Goal: Information Seeking & Learning: Learn about a topic

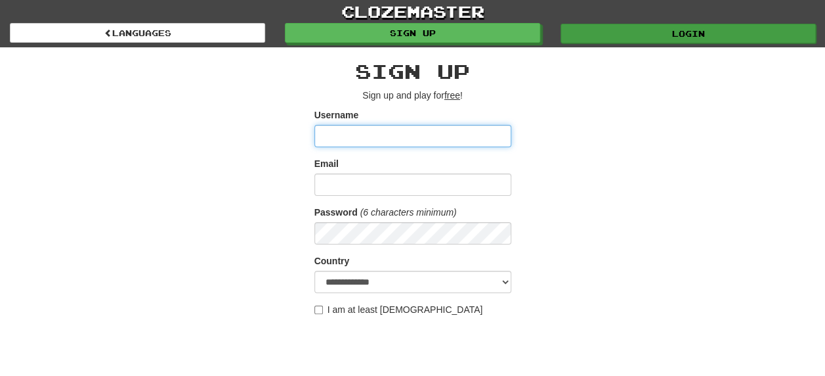
type input "********"
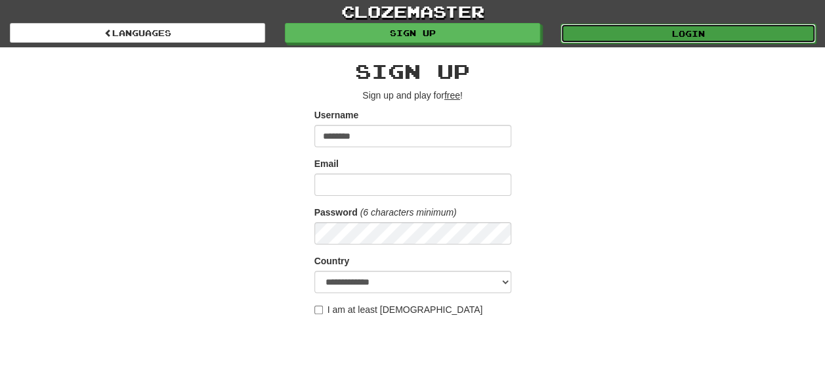
click at [705, 31] on link "Login" at bounding box center [688, 34] width 255 height 20
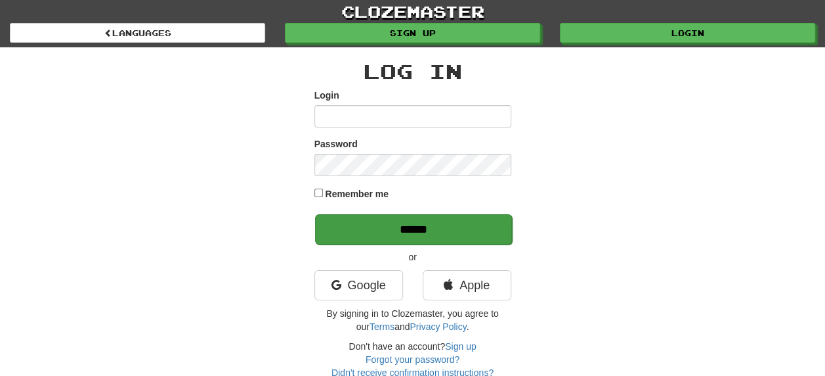
type input "********"
click at [428, 231] on input "******" at bounding box center [413, 229] width 197 height 30
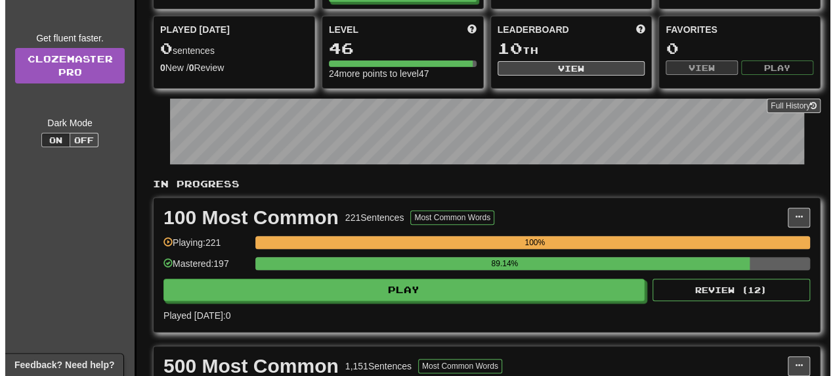
scroll to position [66, 0]
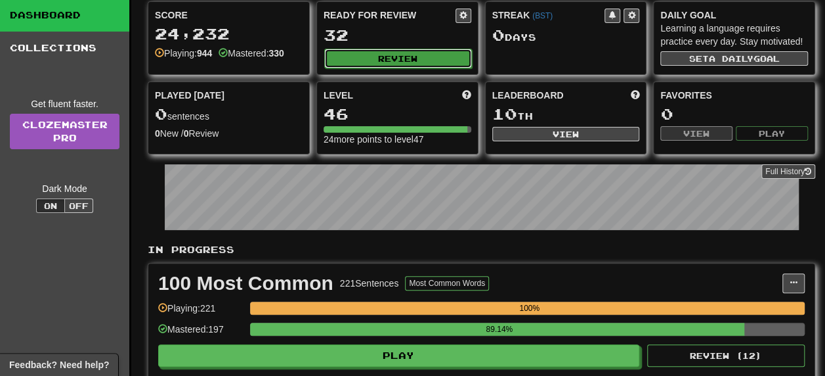
click at [403, 53] on button "Review" at bounding box center [398, 59] width 148 height 20
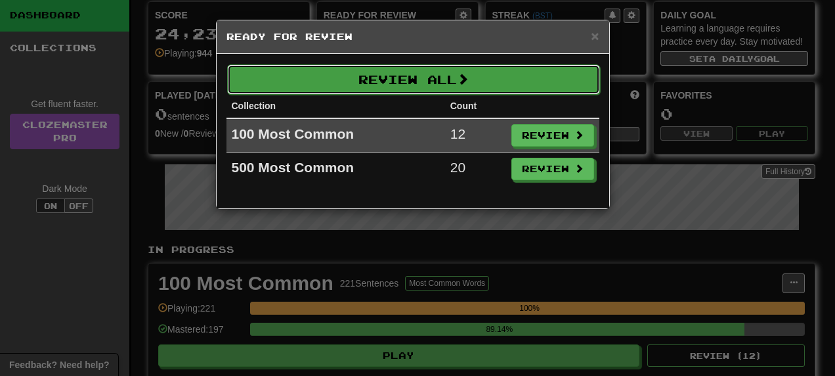
click at [419, 77] on button "Review All" at bounding box center [413, 79] width 373 height 30
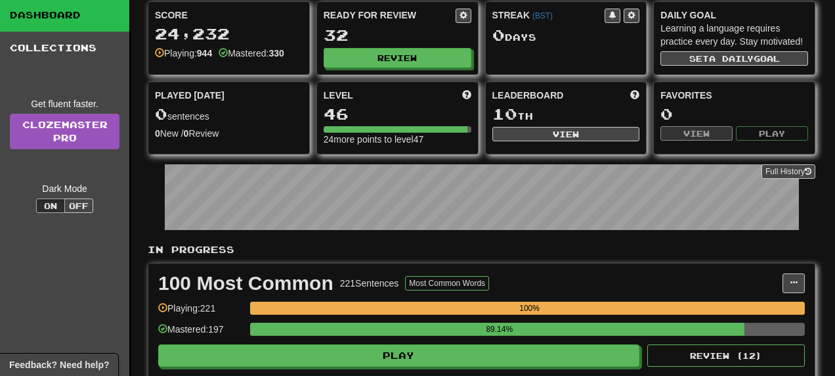
select select "**"
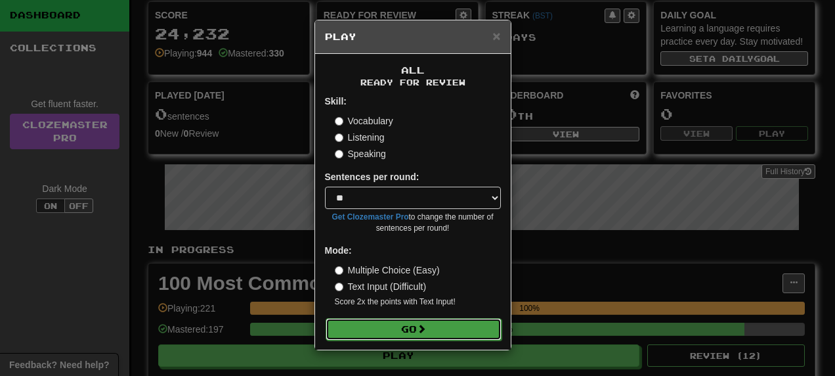
click at [415, 330] on button "Go" at bounding box center [414, 329] width 176 height 22
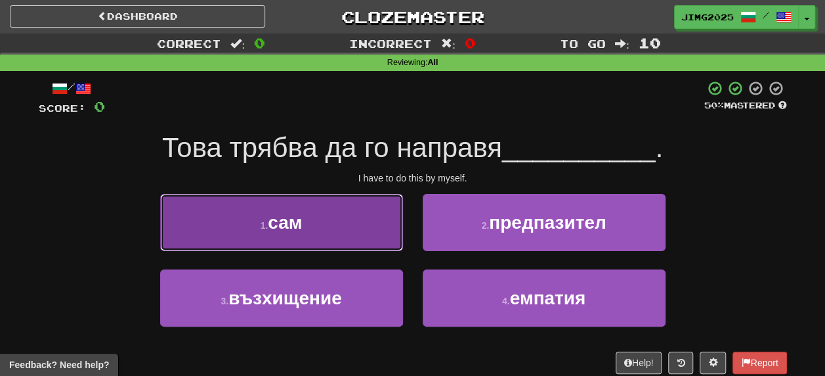
click at [289, 225] on span "сам" at bounding box center [285, 222] width 34 height 20
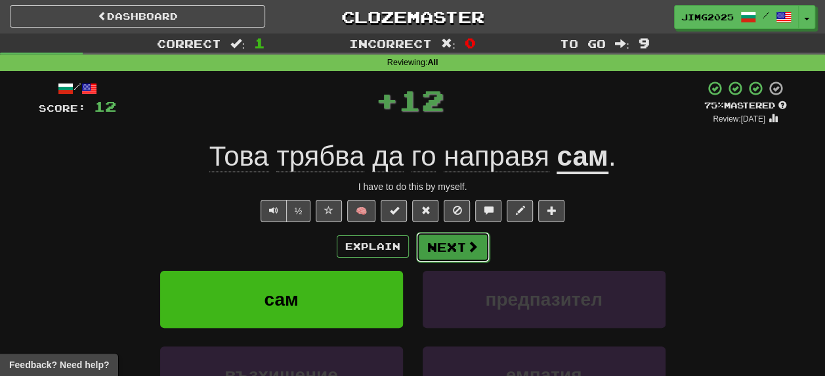
click at [457, 253] on button "Next" at bounding box center [453, 247] width 74 height 30
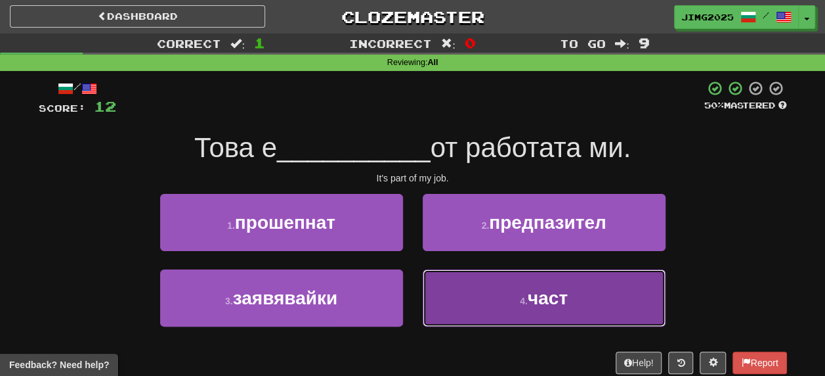
click at [554, 301] on span "част" at bounding box center [548, 298] width 40 height 20
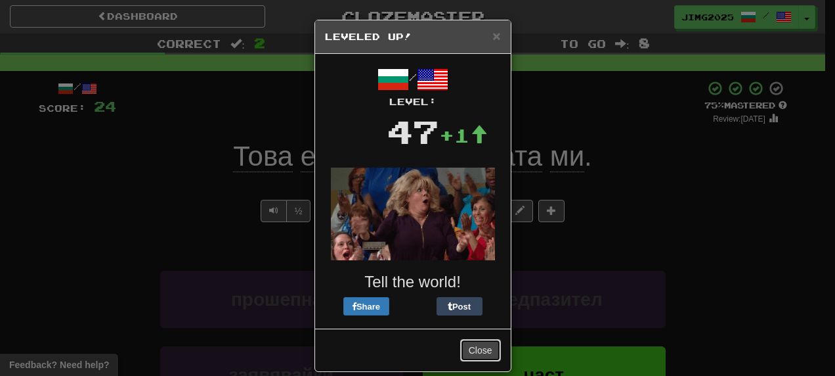
click at [474, 349] on button "Close" at bounding box center [480, 350] width 41 height 22
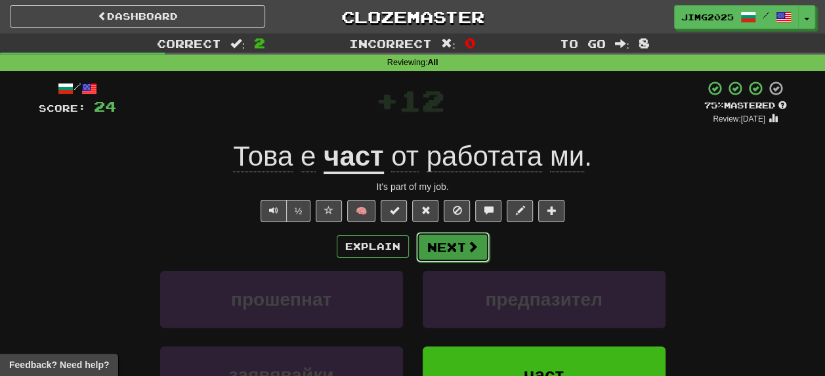
click at [439, 246] on button "Next" at bounding box center [453, 247] width 74 height 30
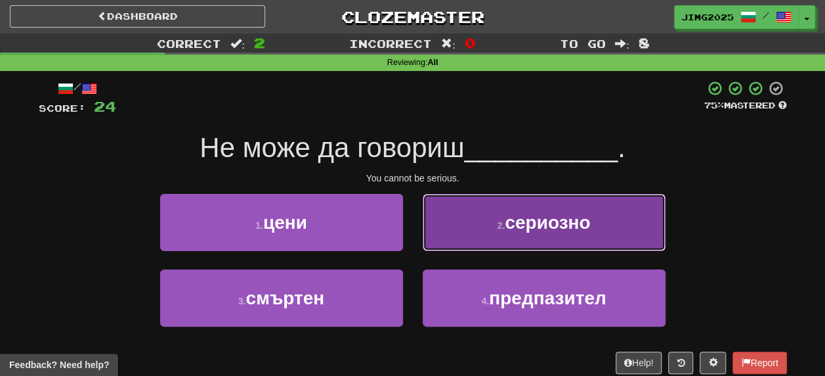
click at [542, 222] on span "сериозно" at bounding box center [547, 222] width 85 height 20
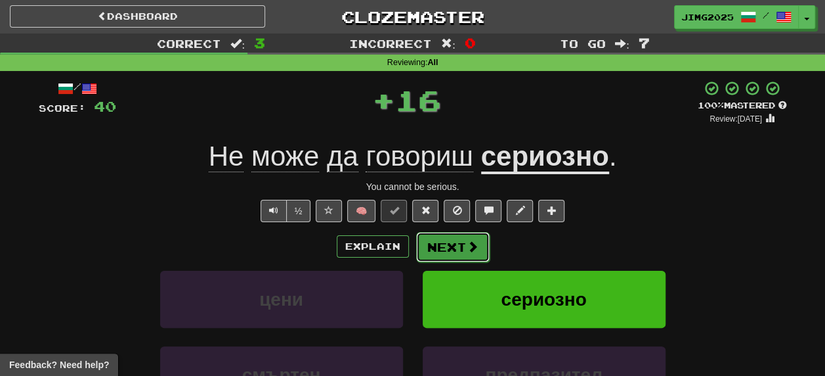
click at [451, 244] on button "Next" at bounding box center [453, 247] width 74 height 30
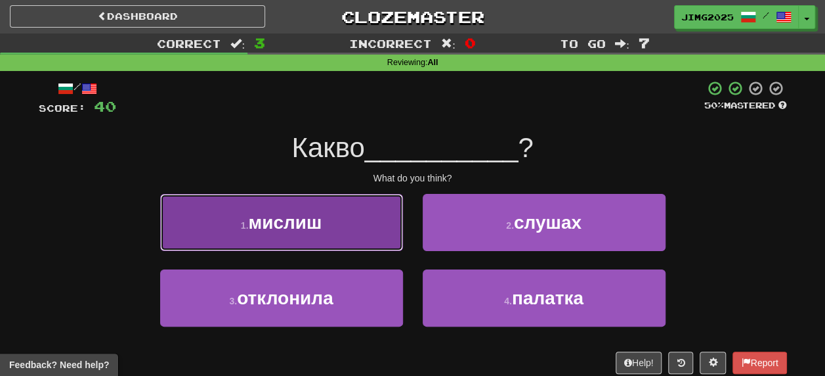
click at [292, 224] on span "мислиш" at bounding box center [285, 222] width 74 height 20
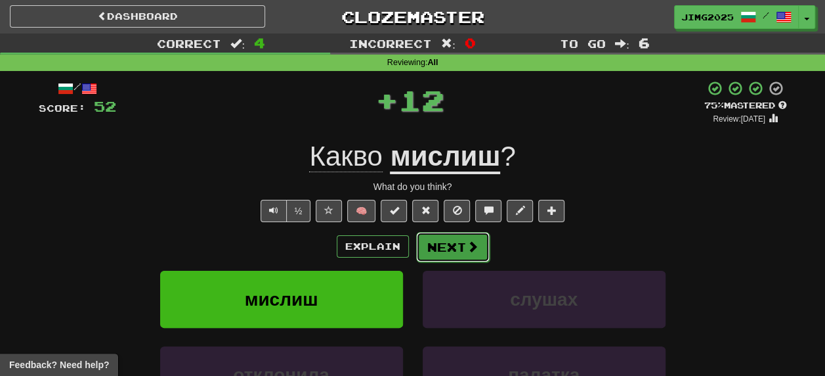
click at [446, 251] on button "Next" at bounding box center [453, 247] width 74 height 30
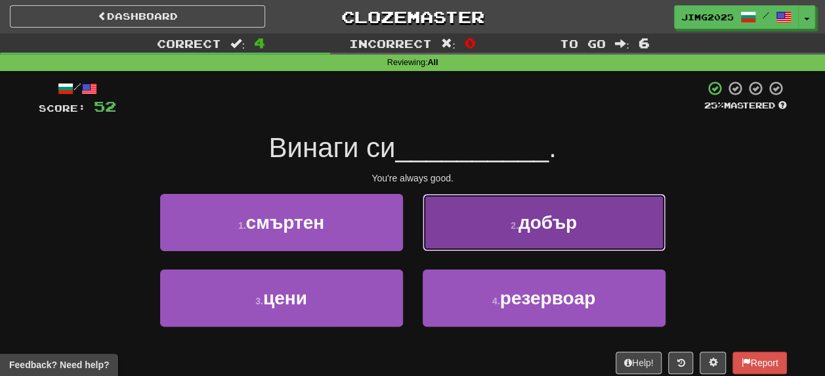
click at [548, 222] on span "добър" at bounding box center [548, 222] width 58 height 20
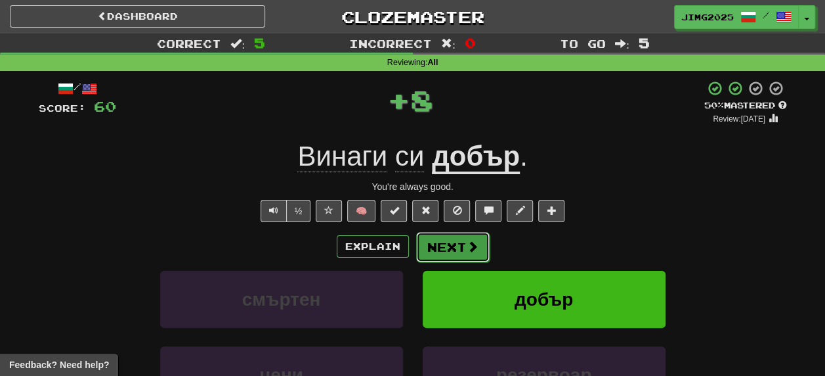
click at [450, 249] on button "Next" at bounding box center [453, 247] width 74 height 30
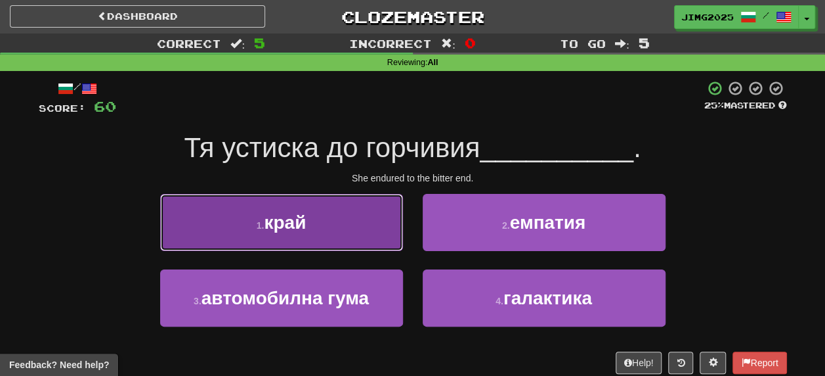
click at [290, 221] on span "край" at bounding box center [285, 222] width 42 height 20
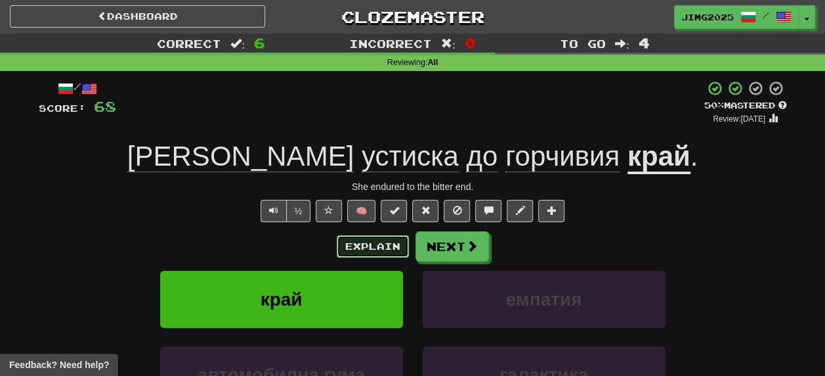
click at [382, 244] on button "Explain" at bounding box center [373, 246] width 72 height 22
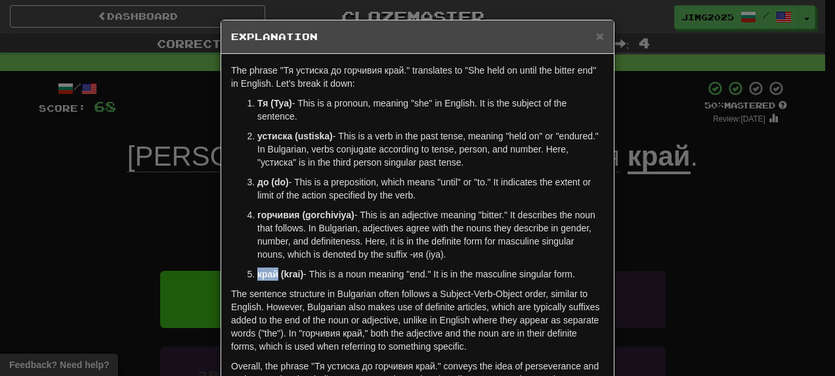
drag, startPoint x: 253, startPoint y: 271, endPoint x: 271, endPoint y: 272, distance: 17.1
click at [271, 272] on strong "край (krai)" at bounding box center [280, 274] width 46 height 11
copy strong "край"
drag, startPoint x: 252, startPoint y: 213, endPoint x: 293, endPoint y: 215, distance: 40.8
click at [293, 215] on strong "горчивия (gorchiviya)" at bounding box center [305, 214] width 97 height 11
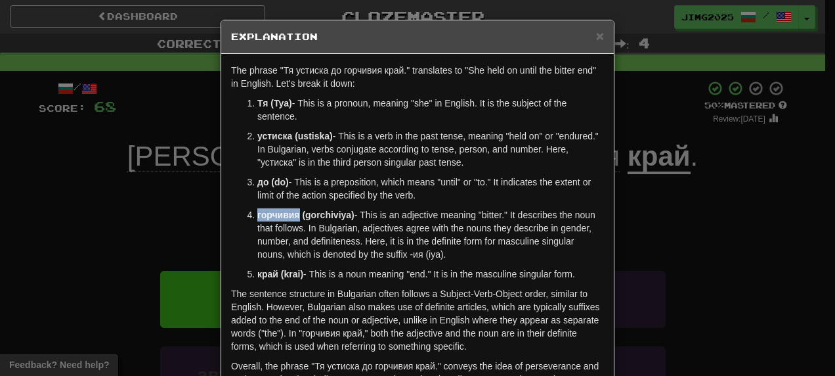
copy strong "горчивия"
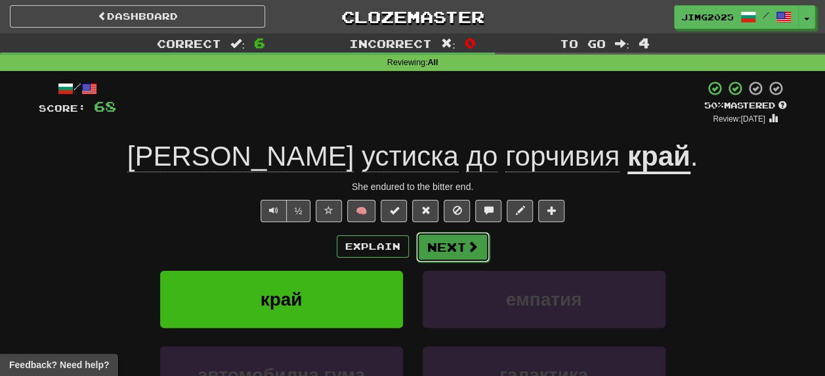
click at [450, 239] on button "Next" at bounding box center [453, 247] width 74 height 30
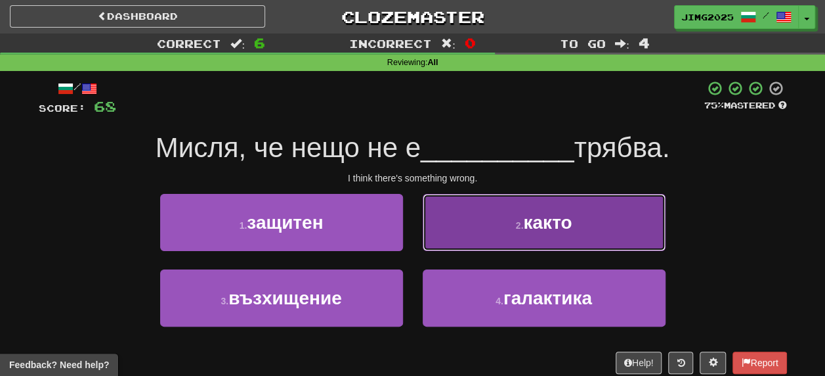
click at [545, 225] on span "както" at bounding box center [547, 222] width 49 height 20
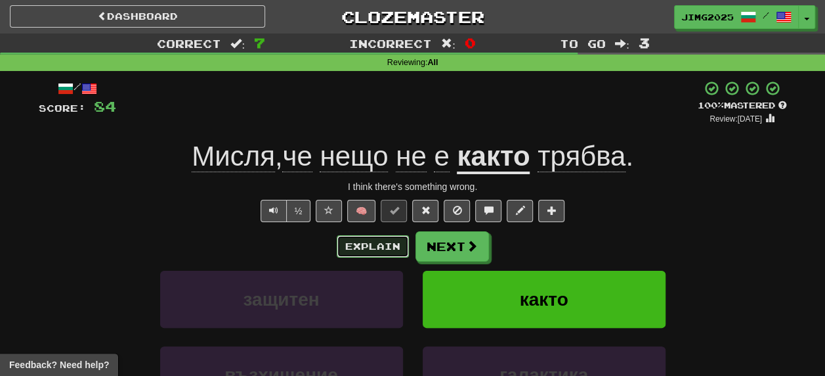
click at [370, 250] on button "Explain" at bounding box center [373, 246] width 72 height 22
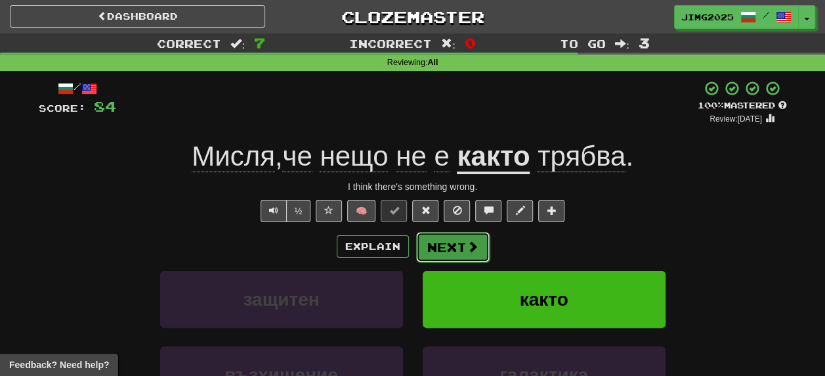
click at [456, 248] on button "Next" at bounding box center [453, 247] width 74 height 30
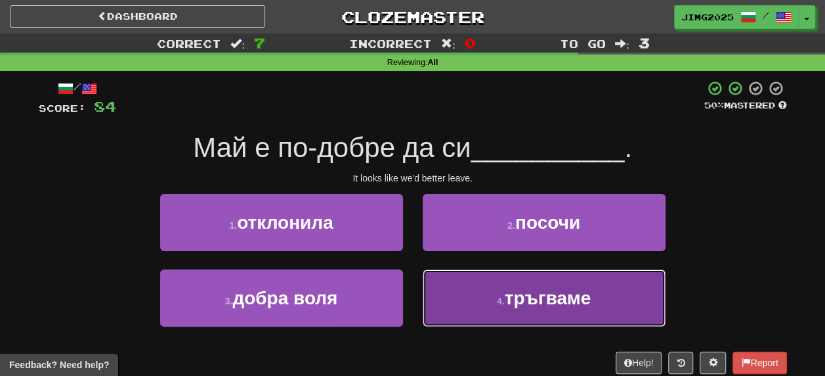
click at [549, 301] on span "тръгваме" at bounding box center [548, 298] width 87 height 20
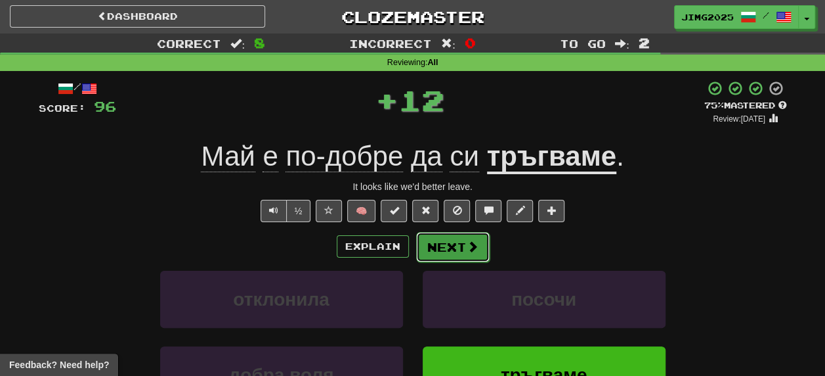
click at [456, 242] on button "Next" at bounding box center [453, 247] width 74 height 30
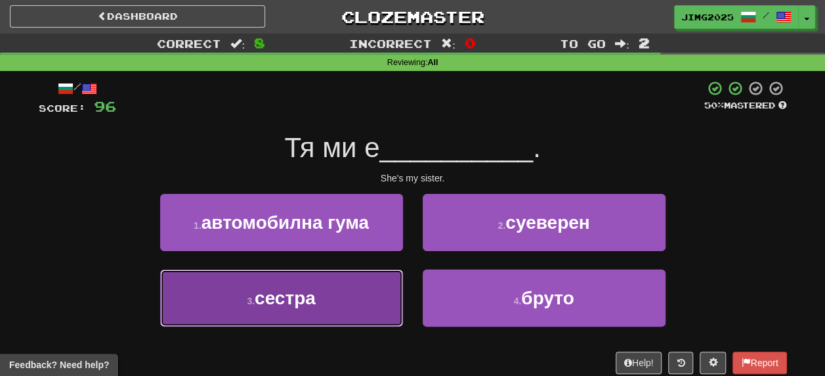
click at [284, 302] on span "сестра" at bounding box center [285, 298] width 61 height 20
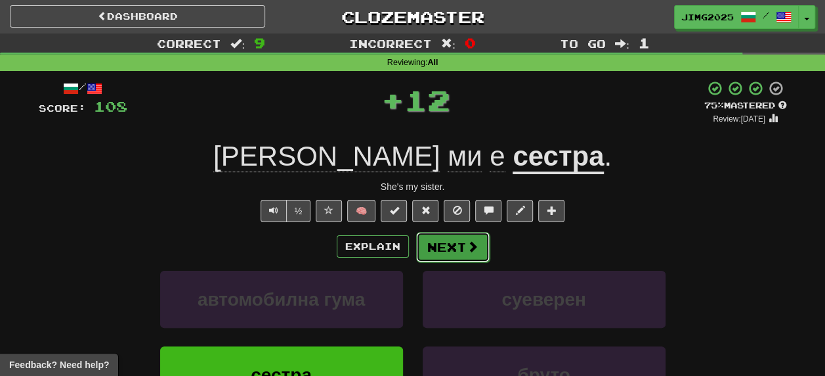
click at [454, 242] on button "Next" at bounding box center [453, 247] width 74 height 30
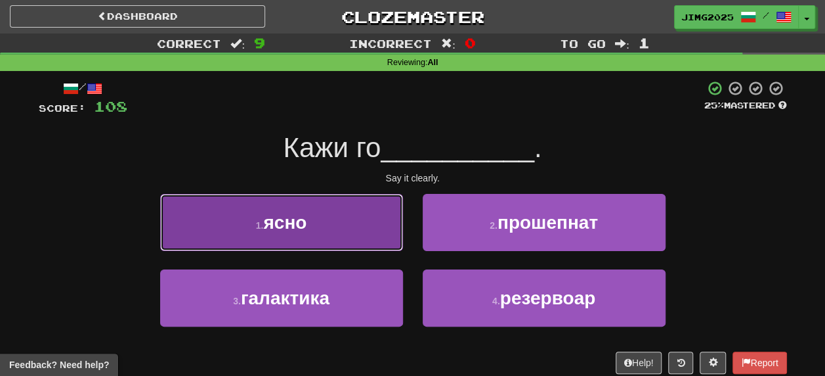
click at [290, 224] on span "ясно" at bounding box center [284, 222] width 43 height 20
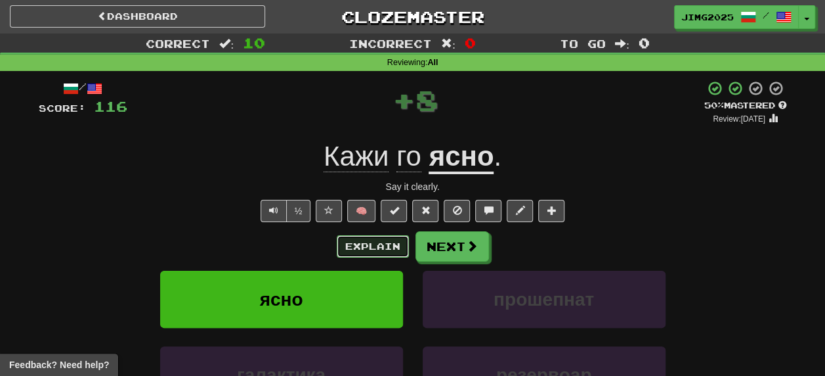
click at [378, 247] on button "Explain" at bounding box center [373, 246] width 72 height 22
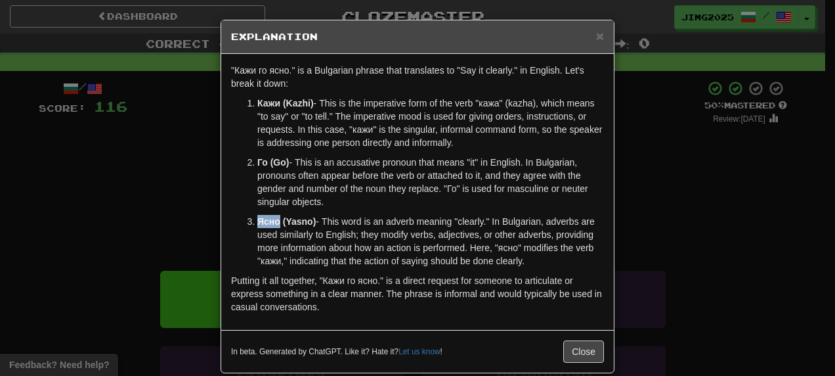
drag, startPoint x: 253, startPoint y: 221, endPoint x: 274, endPoint y: 221, distance: 20.4
click at [274, 221] on strong "Ясно (Yasno)" at bounding box center [286, 221] width 58 height 11
copy strong "Ясно"
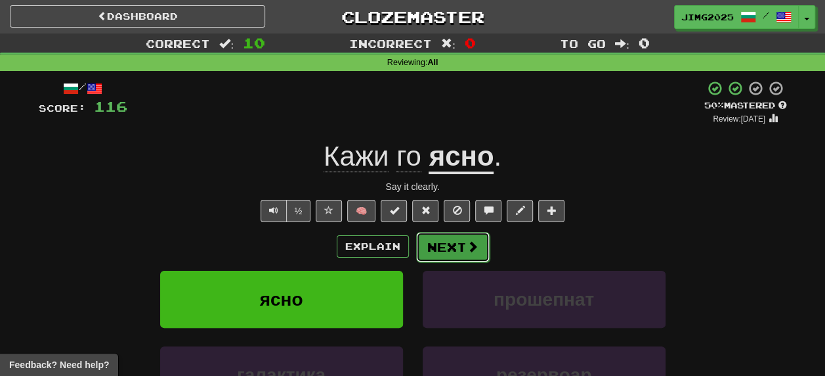
click at [452, 250] on button "Next" at bounding box center [453, 247] width 74 height 30
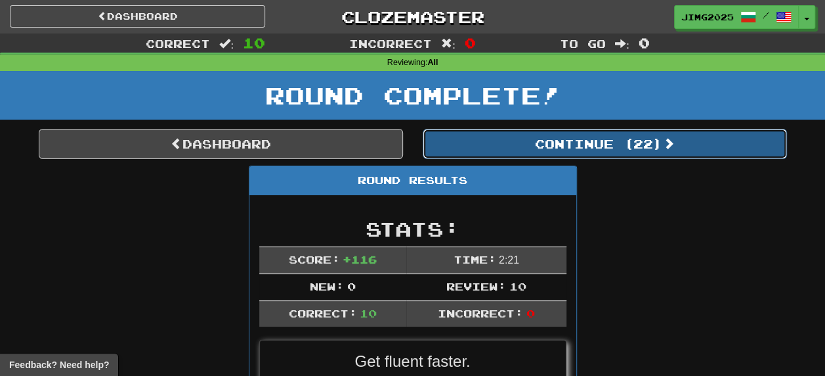
click at [613, 143] on button "Continue ( 22 )" at bounding box center [605, 144] width 364 height 30
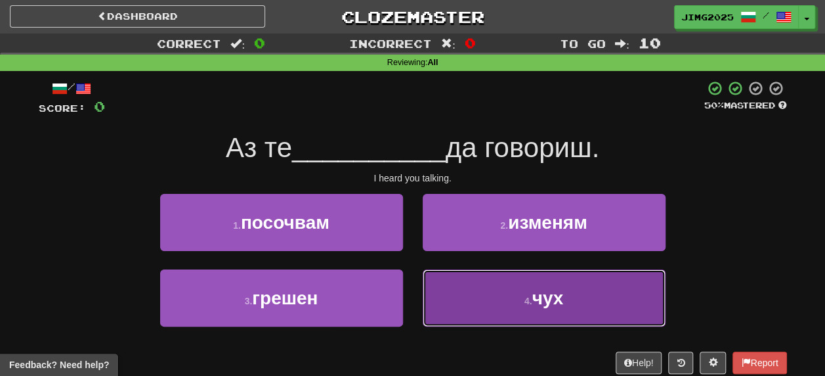
click at [548, 297] on span "чух" at bounding box center [548, 298] width 32 height 20
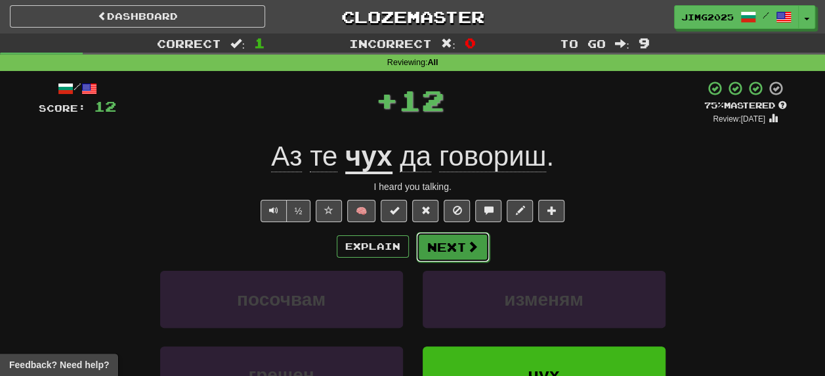
click at [464, 247] on button "Next" at bounding box center [453, 247] width 74 height 30
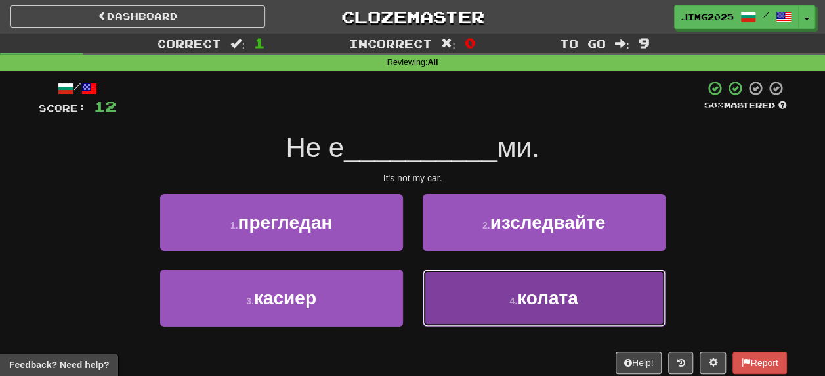
click at [543, 303] on span "колата" at bounding box center [547, 298] width 61 height 20
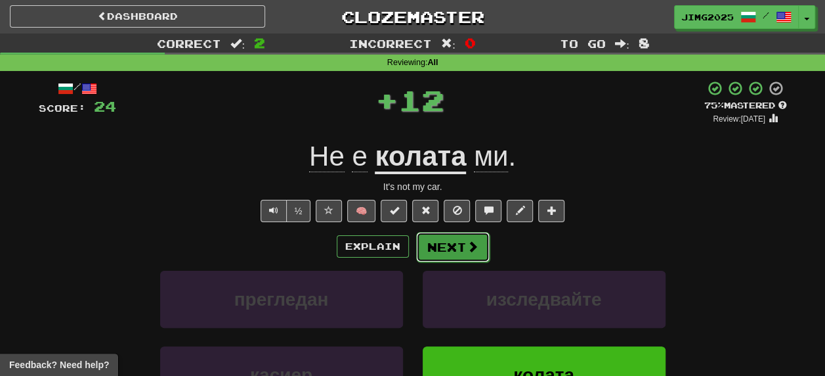
click at [453, 249] on button "Next" at bounding box center [453, 247] width 74 height 30
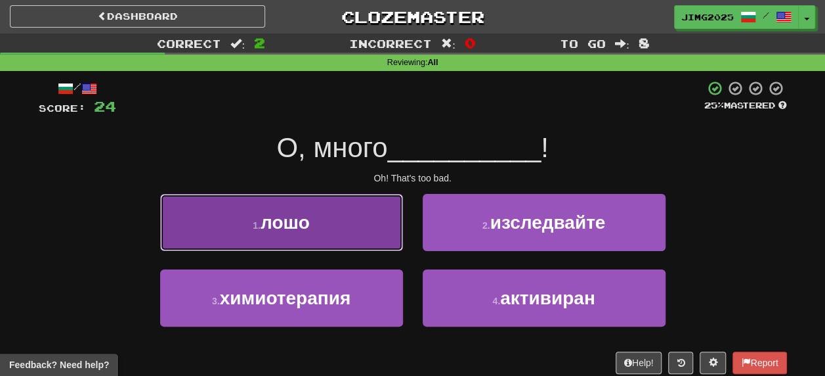
click at [281, 230] on span "лошо" at bounding box center [285, 222] width 49 height 20
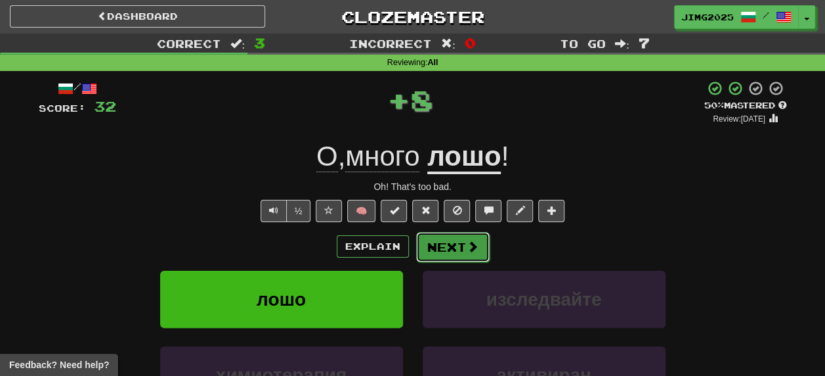
click at [439, 248] on button "Next" at bounding box center [453, 247] width 74 height 30
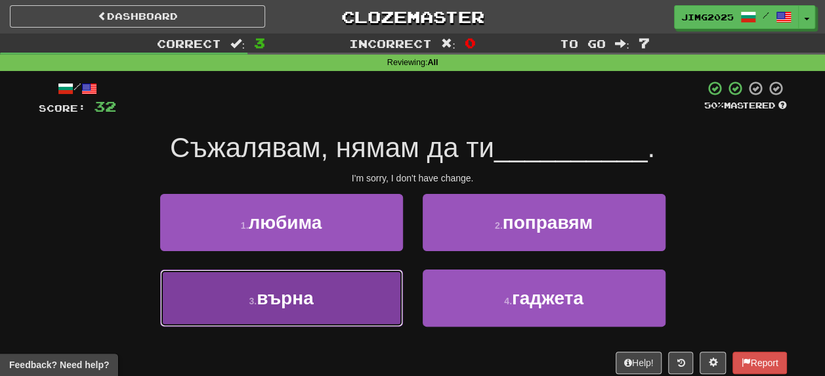
click at [293, 297] on span "върна" at bounding box center [285, 298] width 57 height 20
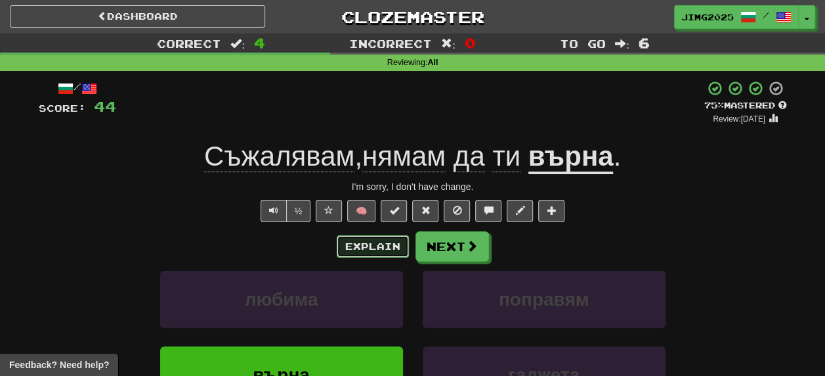
click at [370, 248] on button "Explain" at bounding box center [373, 246] width 72 height 22
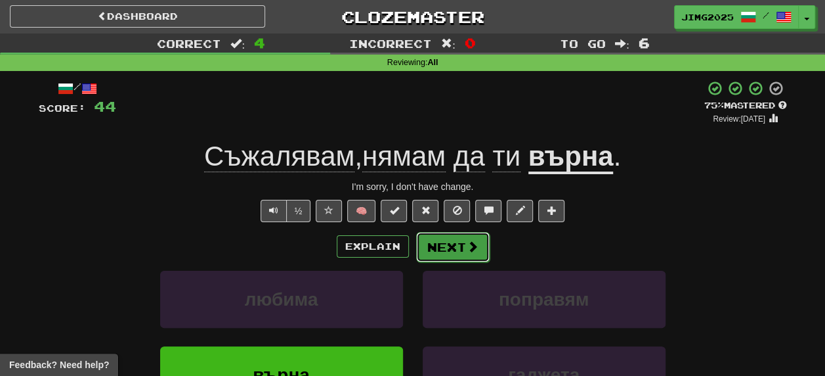
click at [467, 247] on span at bounding box center [473, 246] width 12 height 12
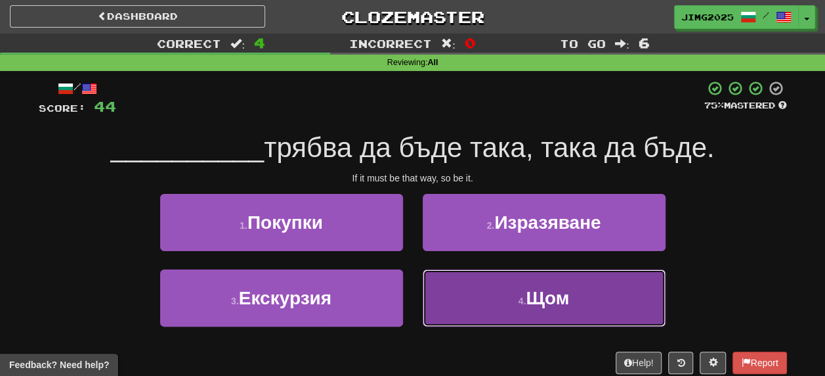
click at [552, 296] on span "Щом" at bounding box center [547, 298] width 43 height 20
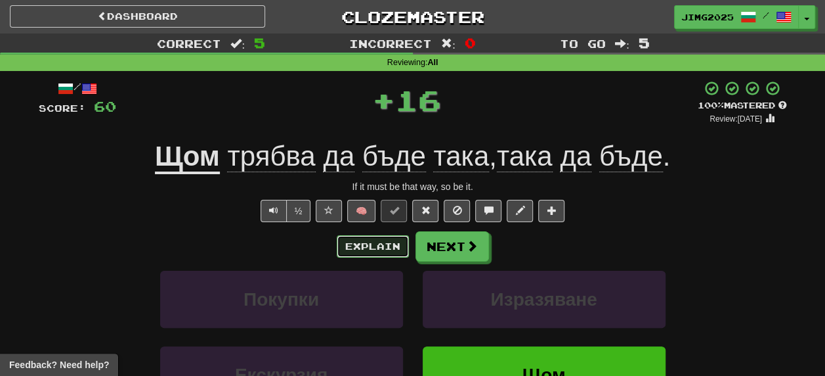
click at [369, 244] on button "Explain" at bounding box center [373, 246] width 72 height 22
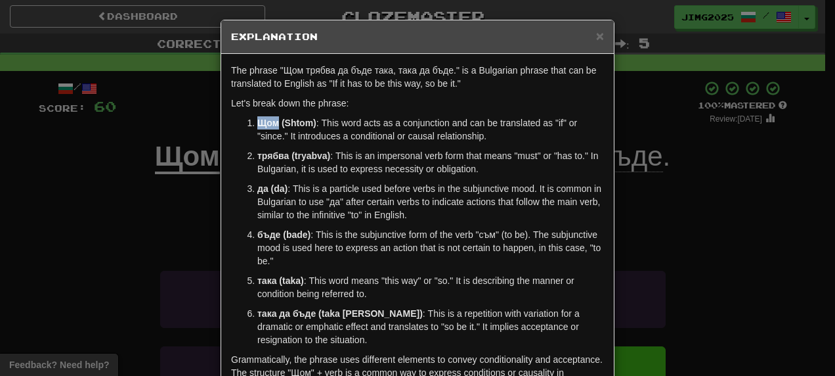
drag, startPoint x: 253, startPoint y: 120, endPoint x: 273, endPoint y: 124, distance: 20.2
click at [273, 124] on strong "Щом (Shtom)" at bounding box center [286, 123] width 59 height 11
copy strong "Щом"
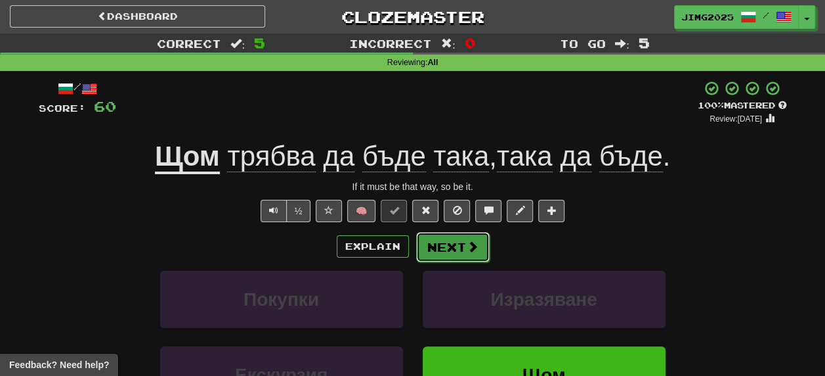
click at [433, 248] on button "Next" at bounding box center [453, 247] width 74 height 30
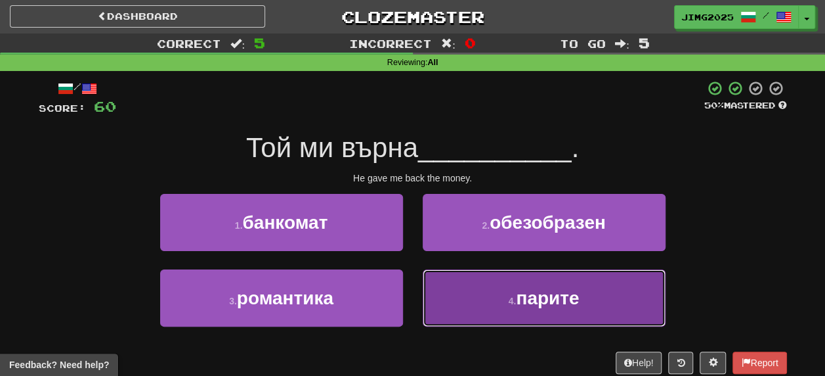
click at [546, 298] on span "парите" at bounding box center [547, 298] width 63 height 20
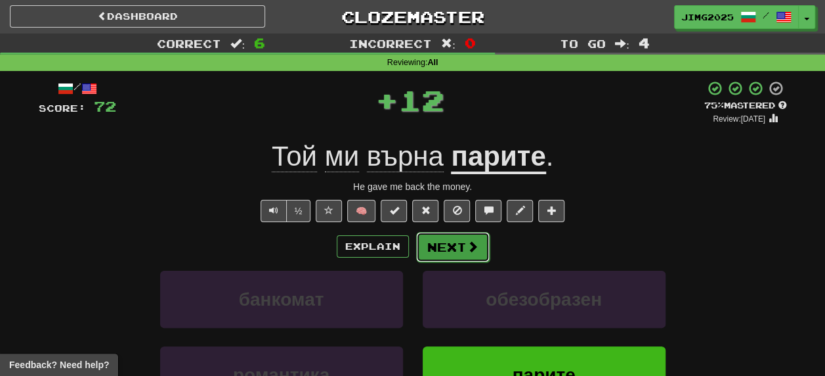
click at [449, 246] on button "Next" at bounding box center [453, 247] width 74 height 30
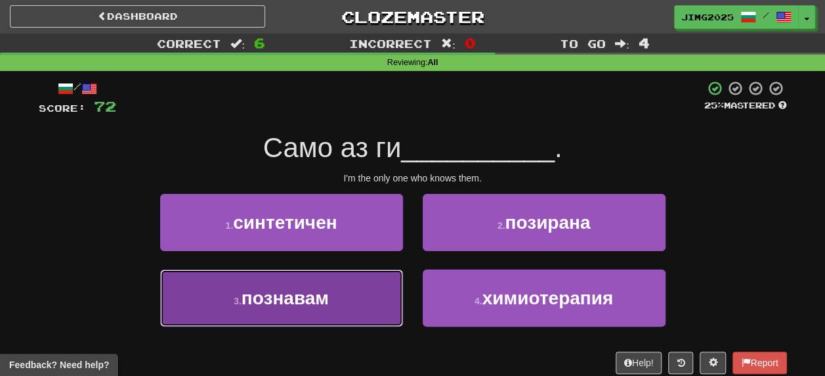
click at [274, 302] on span "познавам" at bounding box center [285, 298] width 87 height 20
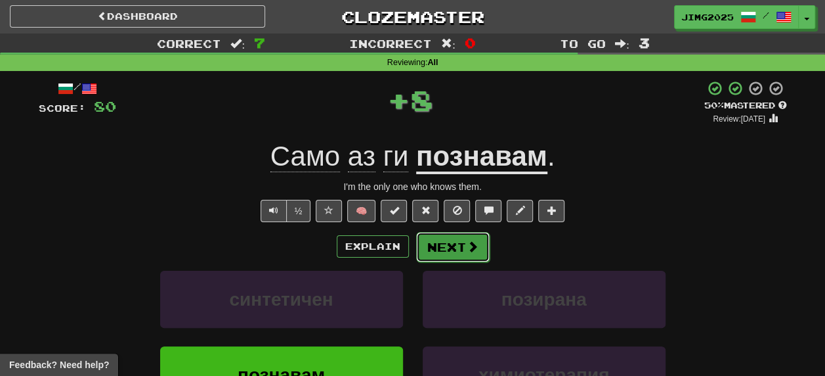
click at [454, 250] on button "Next" at bounding box center [453, 247] width 74 height 30
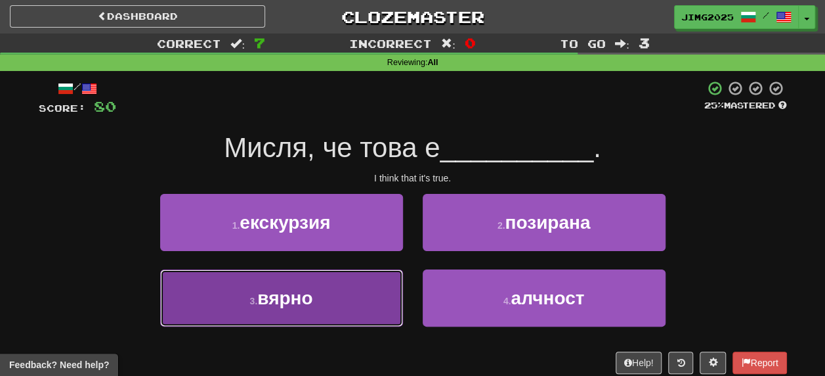
click at [290, 297] on span "вярно" at bounding box center [284, 298] width 55 height 20
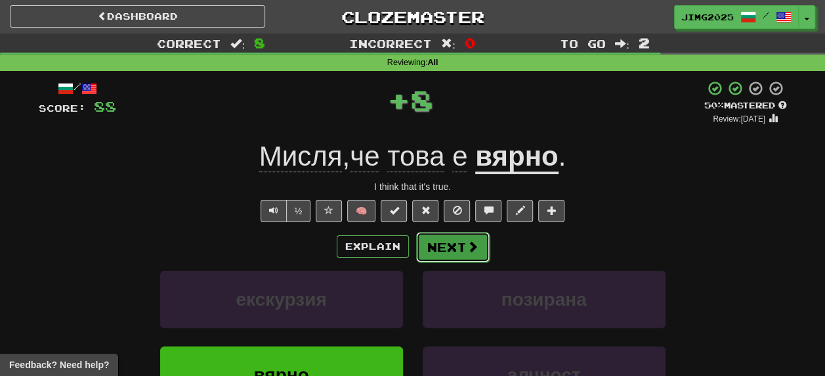
click at [448, 251] on button "Next" at bounding box center [453, 247] width 74 height 30
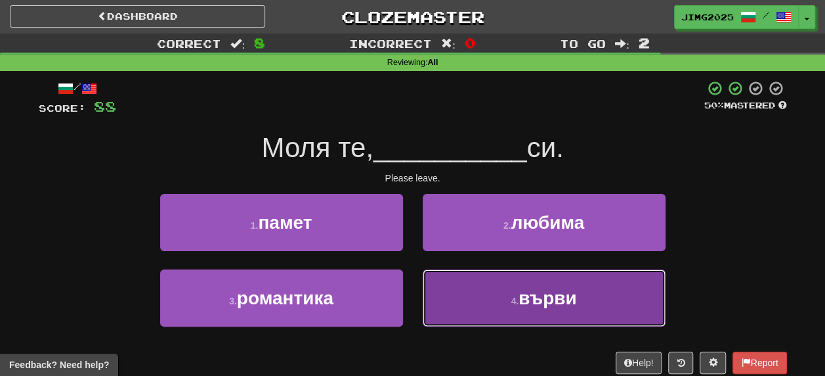
click at [538, 299] on span "върви" at bounding box center [548, 298] width 58 height 20
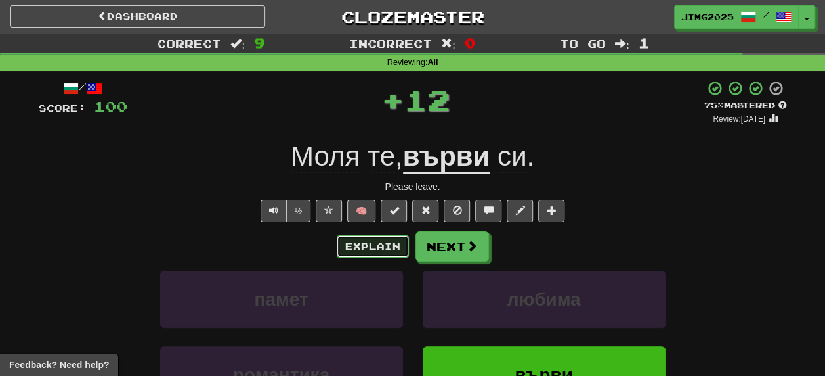
click at [376, 250] on button "Explain" at bounding box center [373, 246] width 72 height 22
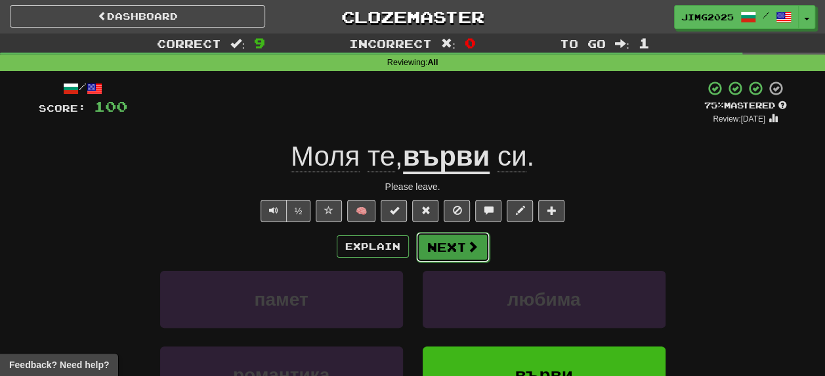
click at [456, 246] on button "Next" at bounding box center [453, 247] width 74 height 30
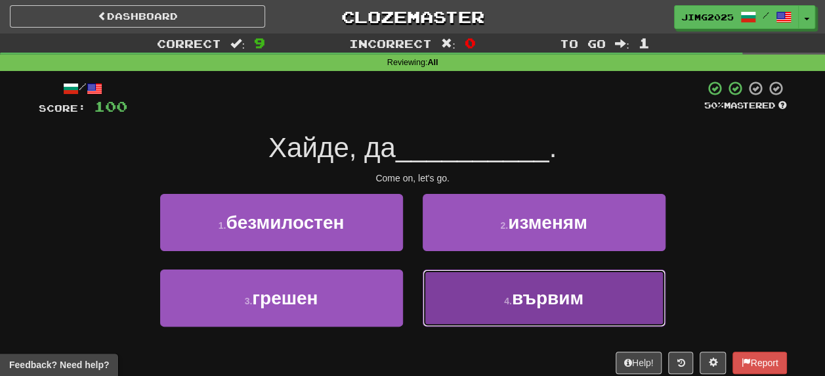
click at [536, 296] on span "вървим" at bounding box center [548, 298] width 72 height 20
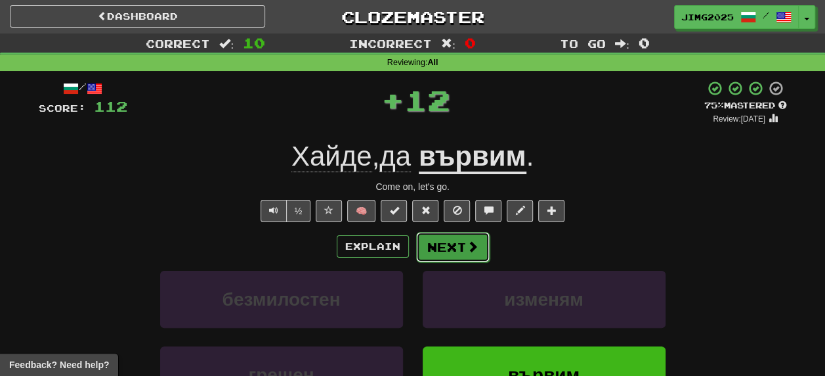
click at [448, 244] on button "Next" at bounding box center [453, 247] width 74 height 30
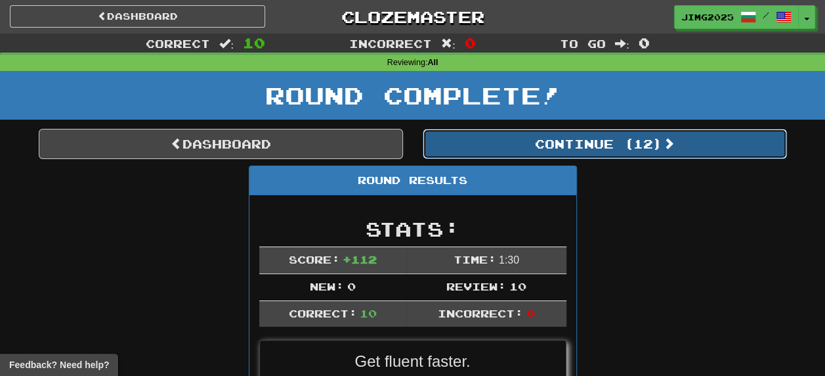
click at [609, 138] on button "Continue ( 12 )" at bounding box center [605, 144] width 364 height 30
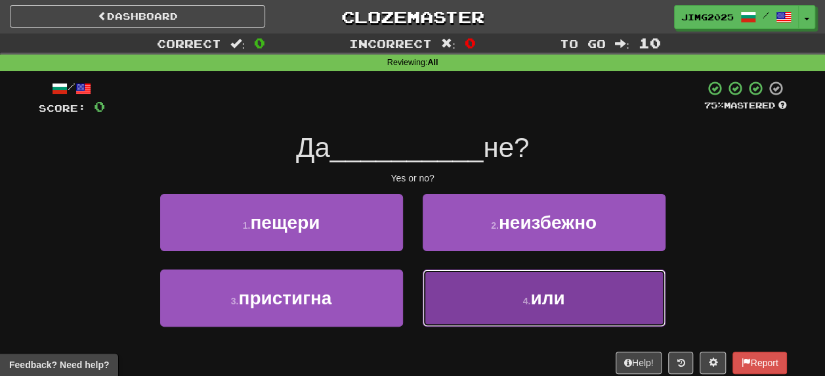
click at [554, 296] on span "или" at bounding box center [548, 298] width 34 height 20
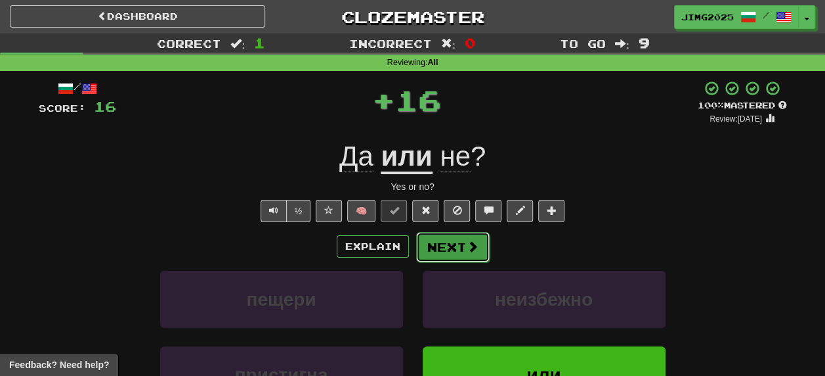
click at [451, 247] on button "Next" at bounding box center [453, 247] width 74 height 30
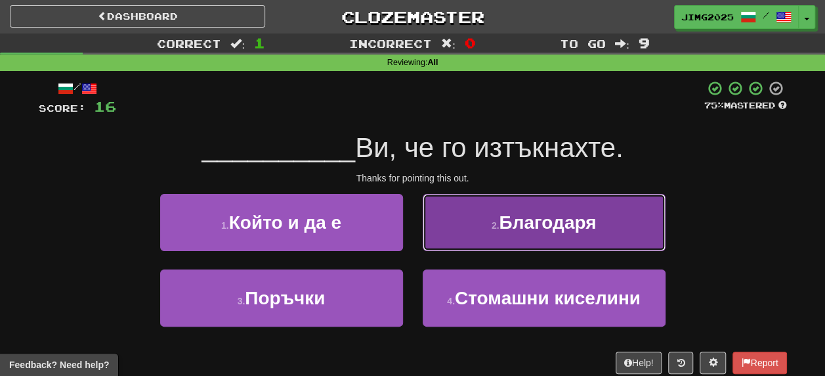
click at [538, 223] on span "Благодаря" at bounding box center [547, 222] width 97 height 20
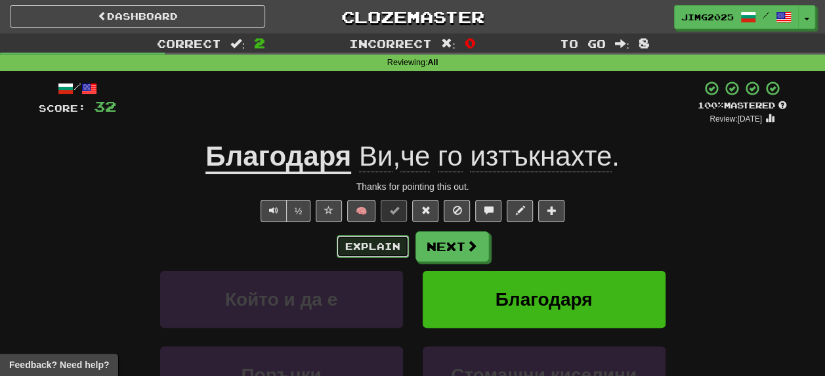
click at [378, 245] on button "Explain" at bounding box center [373, 246] width 72 height 22
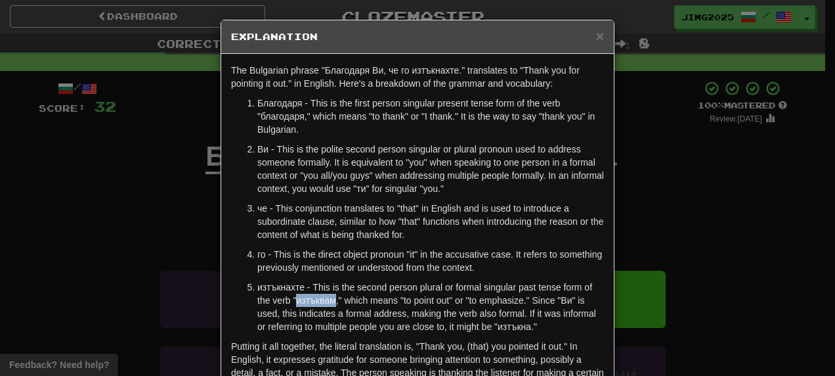
drag, startPoint x: 292, startPoint y: 303, endPoint x: 330, endPoint y: 301, distance: 38.1
click at [330, 301] on p "изтъкнахте - This is the second person plural or formal singular past tense for…" at bounding box center [430, 306] width 347 height 53
copy p "изтъквам"
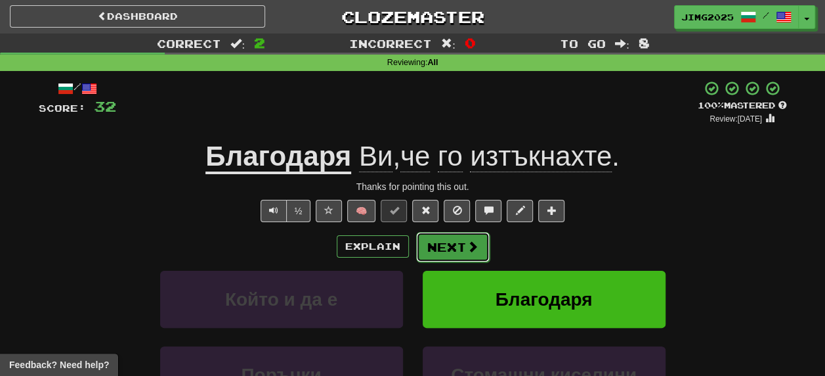
click at [456, 248] on button "Next" at bounding box center [453, 247] width 74 height 30
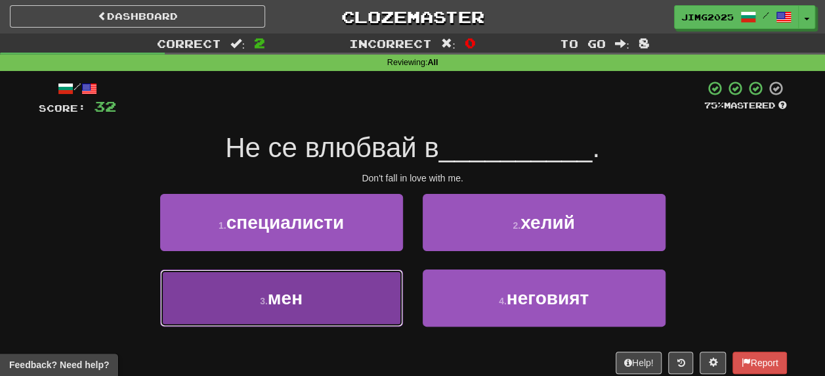
click at [296, 301] on span "мен" at bounding box center [285, 298] width 35 height 20
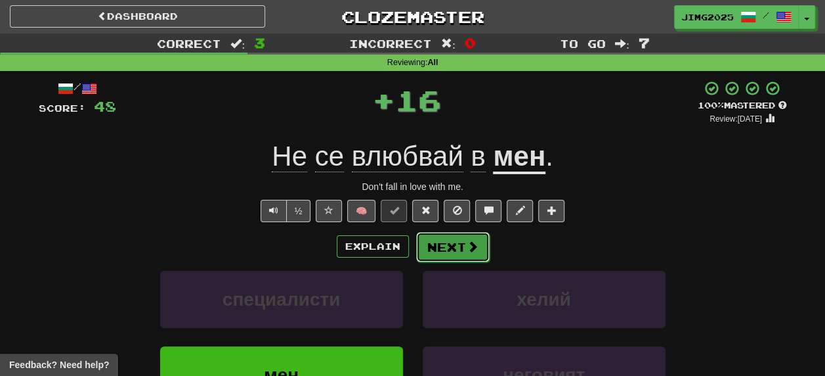
click at [467, 242] on span at bounding box center [473, 246] width 12 height 12
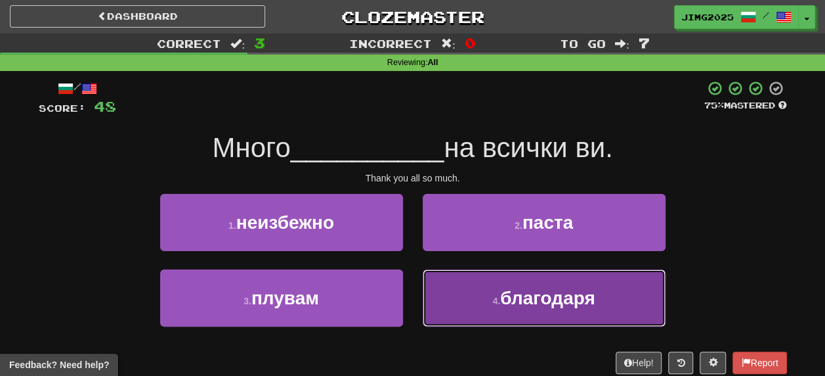
click at [561, 300] on span "благодаря" at bounding box center [547, 298] width 95 height 20
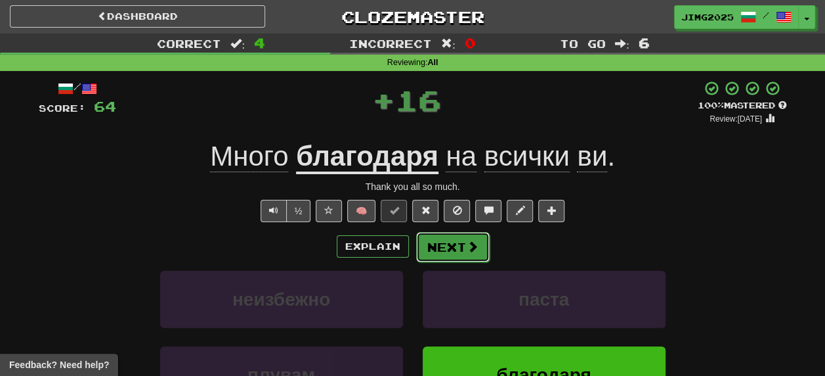
click at [431, 253] on button "Next" at bounding box center [453, 247] width 74 height 30
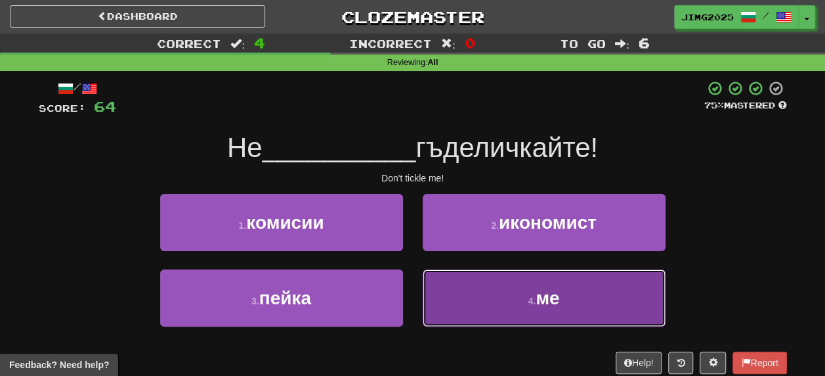
click at [539, 299] on span "ме" at bounding box center [548, 298] width 24 height 20
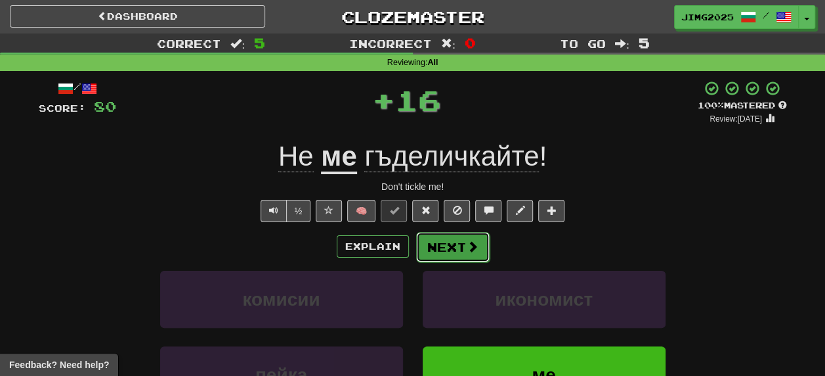
click at [452, 246] on button "Next" at bounding box center [453, 247] width 74 height 30
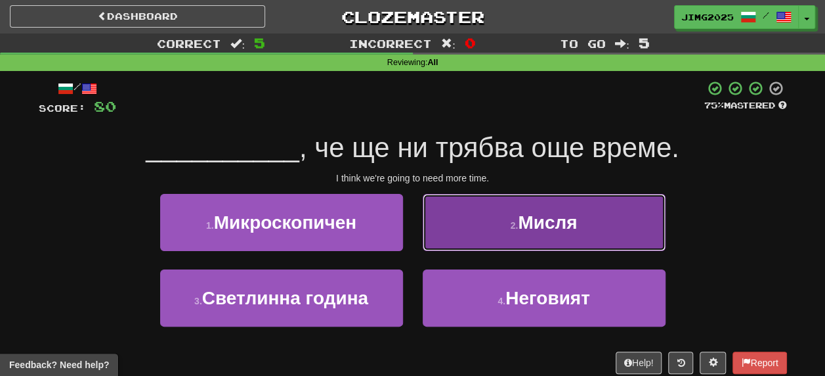
click at [539, 223] on span "Мисля" at bounding box center [547, 222] width 59 height 20
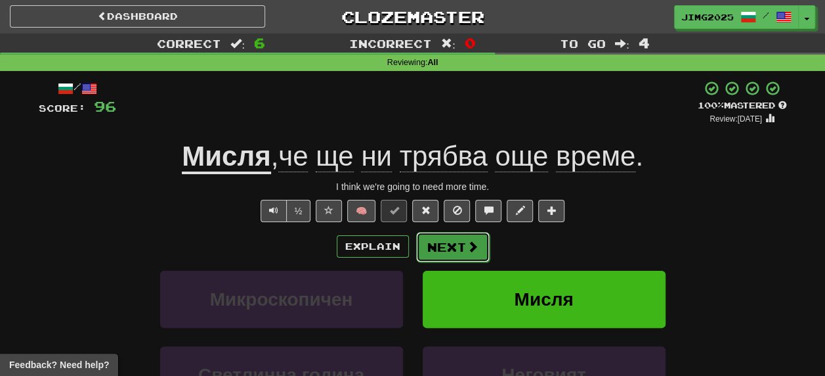
click at [443, 243] on button "Next" at bounding box center [453, 247] width 74 height 30
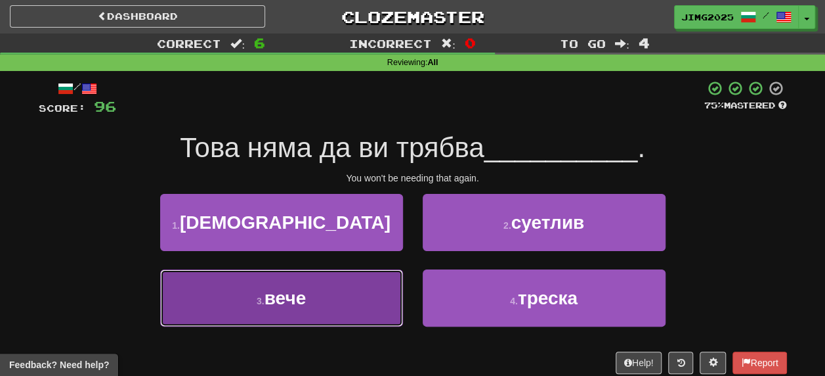
click at [293, 304] on span "вече" at bounding box center [286, 298] width 42 height 20
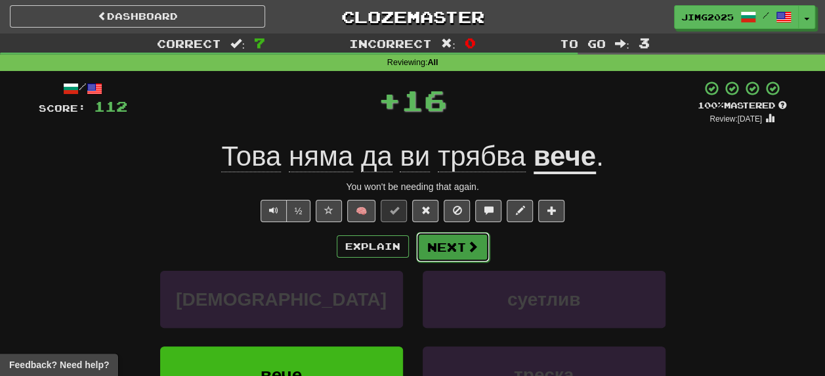
click at [446, 247] on button "Next" at bounding box center [453, 247] width 74 height 30
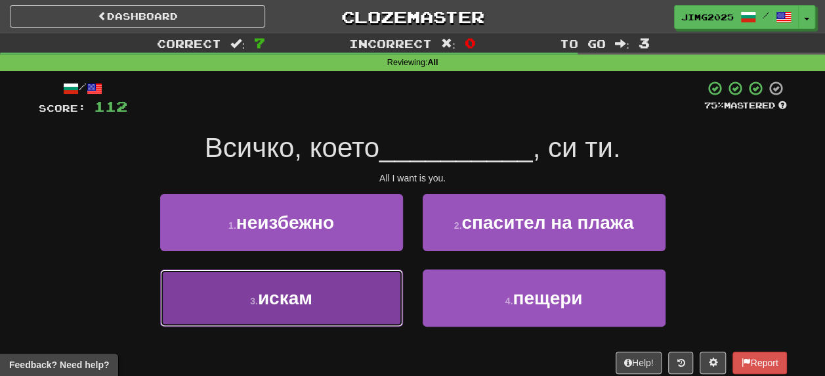
click at [284, 305] on span "искам" at bounding box center [285, 298] width 55 height 20
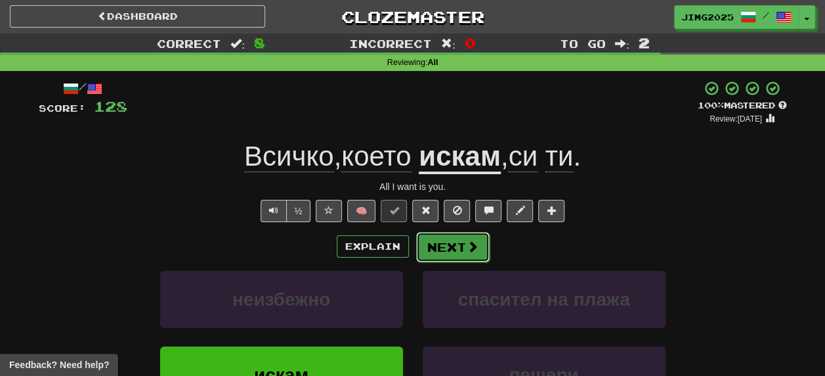
click at [453, 251] on button "Next" at bounding box center [453, 247] width 74 height 30
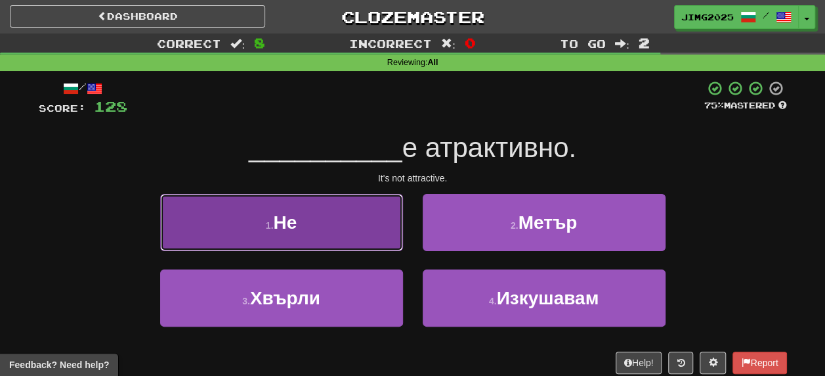
click at [299, 227] on button "1 . Не" at bounding box center [281, 222] width 243 height 57
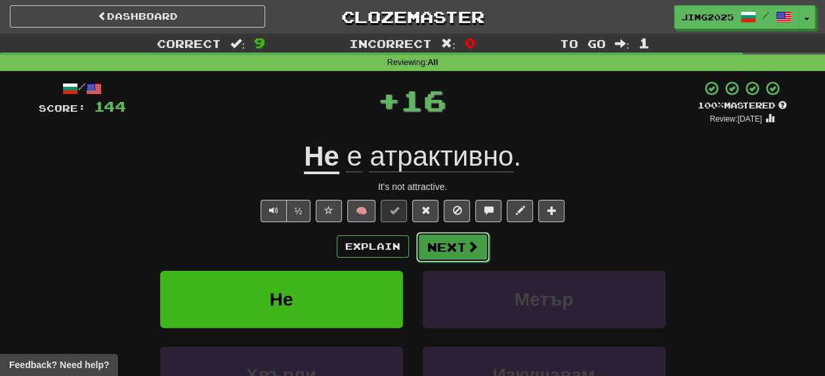
click at [457, 242] on button "Next" at bounding box center [453, 247] width 74 height 30
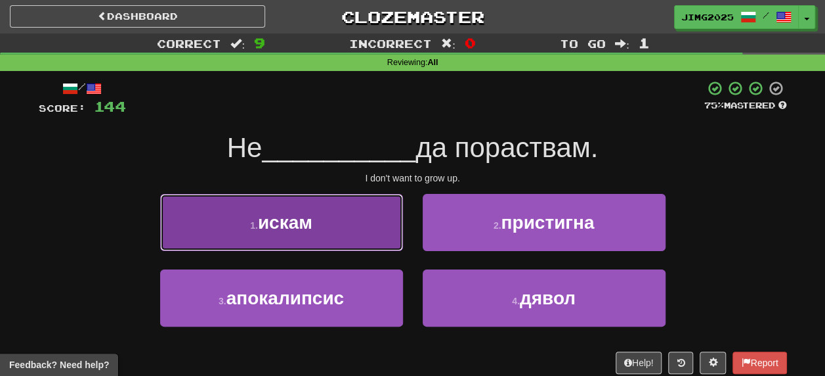
click at [289, 225] on span "искам" at bounding box center [285, 222] width 55 height 20
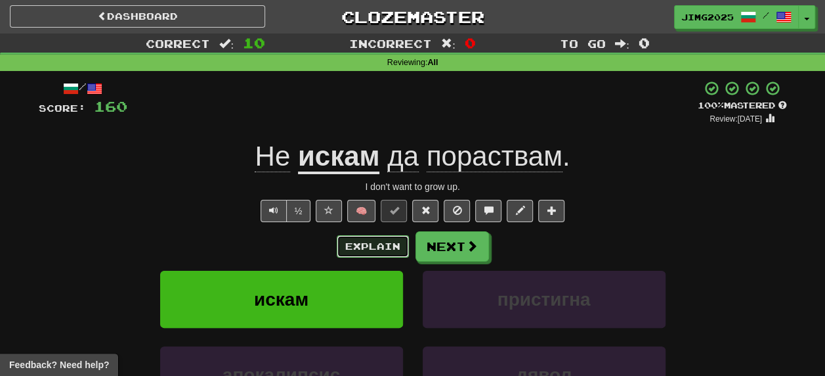
click at [383, 241] on button "Explain" at bounding box center [373, 246] width 72 height 22
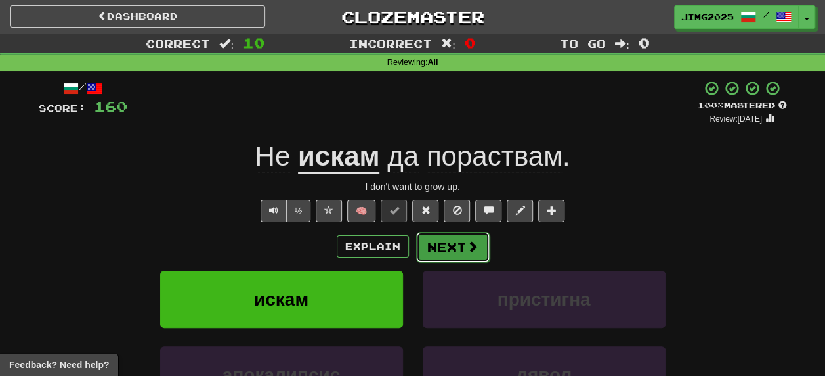
click at [450, 243] on button "Next" at bounding box center [453, 247] width 74 height 30
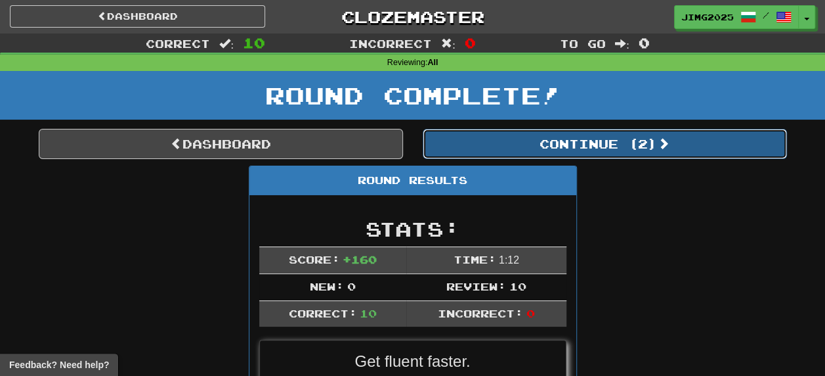
click at [603, 138] on button "Continue ( 2 )" at bounding box center [605, 144] width 364 height 30
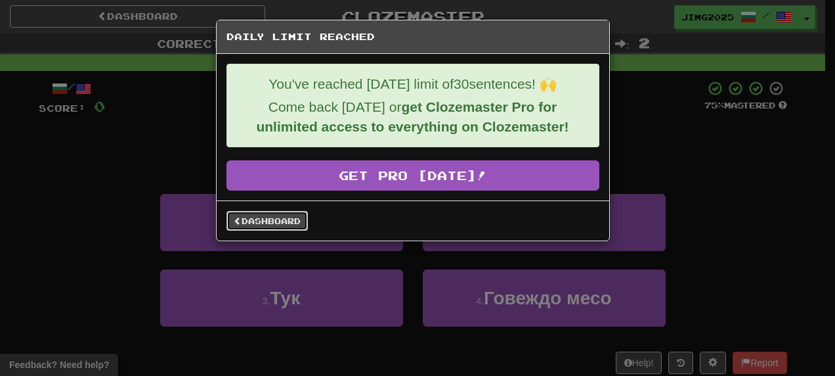
click at [251, 216] on link "Dashboard" at bounding box center [267, 221] width 81 height 20
